Goal: Task Accomplishment & Management: Complete application form

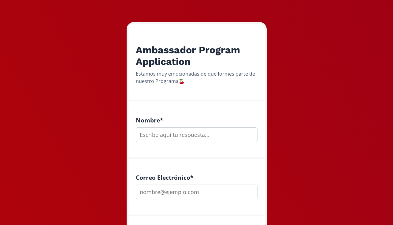
scroll to position [80, 0]
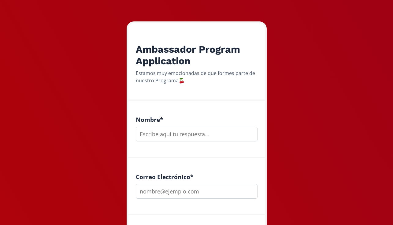
click at [182, 139] on input "text" at bounding box center [197, 134] width 122 height 15
type input "[PERSON_NAME]"
click at [184, 195] on input "email" at bounding box center [197, 191] width 122 height 15
type input "[EMAIL_ADDRESS][PERSON_NAME][DOMAIN_NAME]"
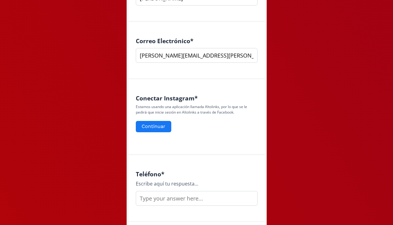
scroll to position [217, 0]
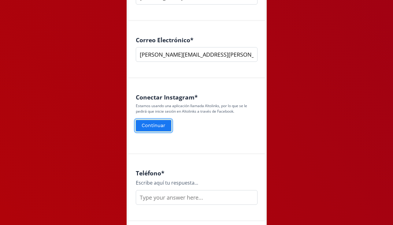
click at [161, 126] on button "Continuar" at bounding box center [153, 125] width 37 height 13
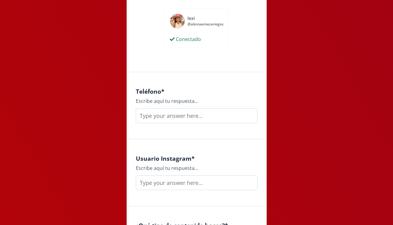
scroll to position [319, 0]
click at [204, 116] on input "text" at bounding box center [197, 115] width 122 height 15
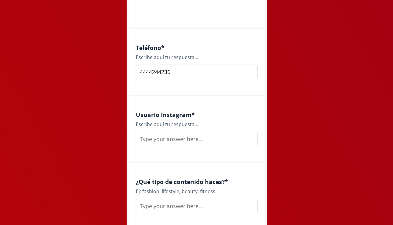
scroll to position [371, 0]
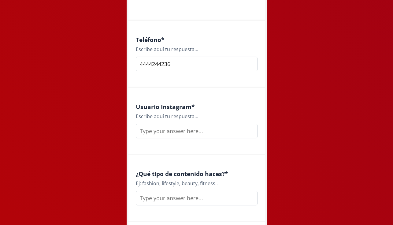
type input "4444244236"
click at [199, 131] on input "text" at bounding box center [197, 131] width 122 height 15
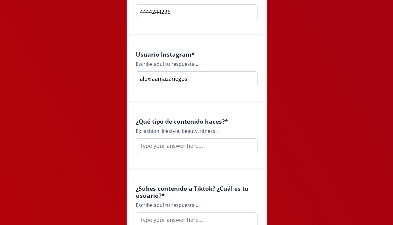
scroll to position [424, 0]
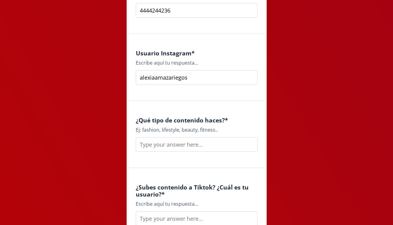
type input "alexiaamazariegos"
click at [197, 144] on input "text" at bounding box center [197, 144] width 122 height 15
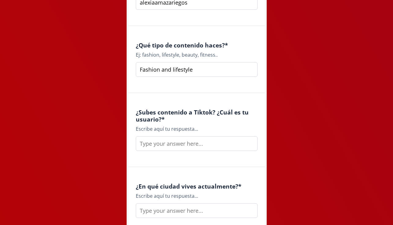
scroll to position [501, 0]
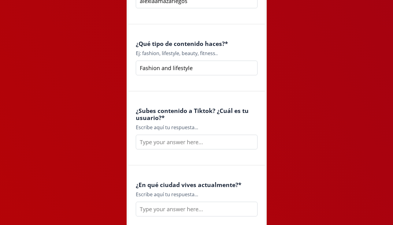
type input "Fashion and lifestyle"
click at [198, 139] on input "text" at bounding box center [197, 142] width 122 height 15
type input "a"
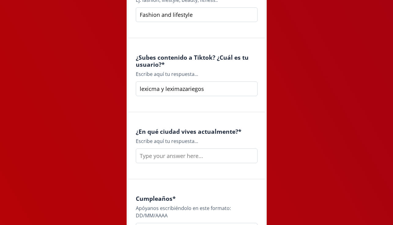
scroll to position [563, 0]
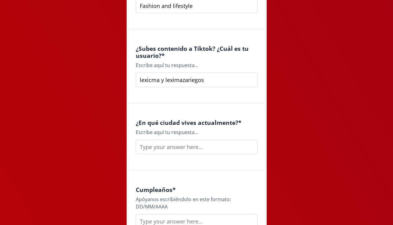
type input "lexicma y leximazariegos"
click at [197, 145] on input "text" at bounding box center [197, 147] width 122 height 15
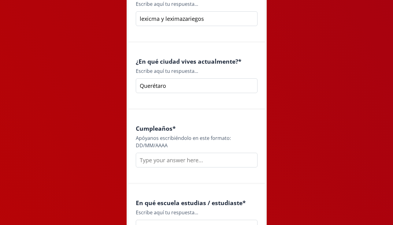
scroll to position [625, 0]
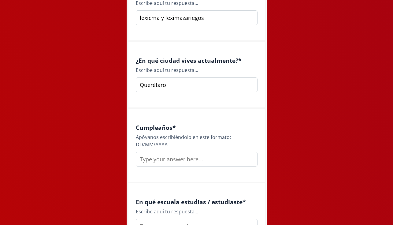
type input "Querétaro"
click at [184, 163] on input "text" at bounding box center [197, 159] width 122 height 15
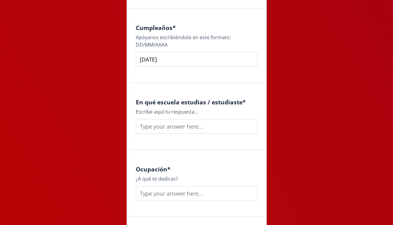
scroll to position [726, 0]
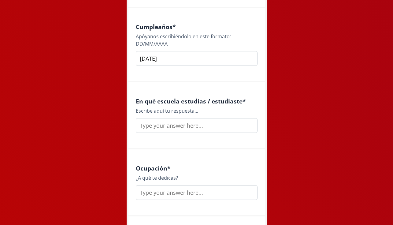
type input "[DATE]"
click at [215, 126] on input "text" at bounding box center [197, 125] width 122 height 15
type input "[GEOGRAPHIC_DATA]"
click at [179, 192] on input "text" at bounding box center [197, 192] width 122 height 15
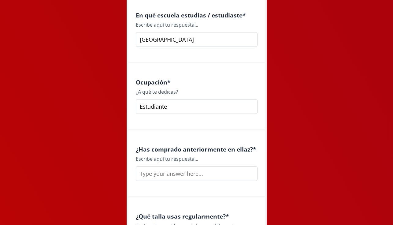
scroll to position [818, 0]
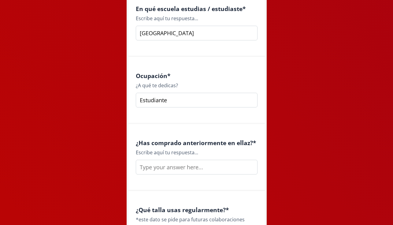
type input "Estudiante"
click at [210, 164] on input "text" at bounding box center [197, 167] width 122 height 15
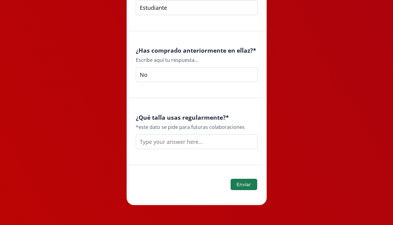
scroll to position [911, 0]
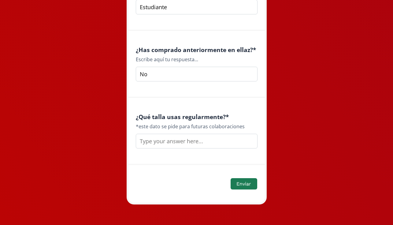
type input "No"
click at [200, 144] on input "text" at bounding box center [197, 141] width 122 height 15
type input "M"
click at [241, 183] on button "Enviar" at bounding box center [244, 183] width 28 height 13
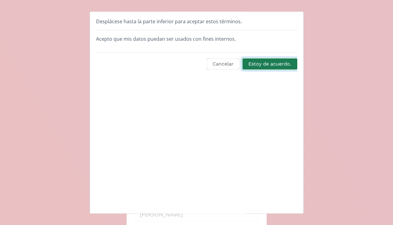
click at [272, 65] on button "Estoy de acuerdo." at bounding box center [270, 64] width 56 height 13
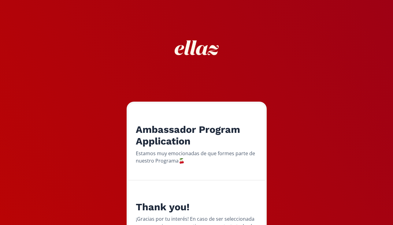
scroll to position [61, 0]
